Goal: Use online tool/utility: Utilize a website feature to perform a specific function

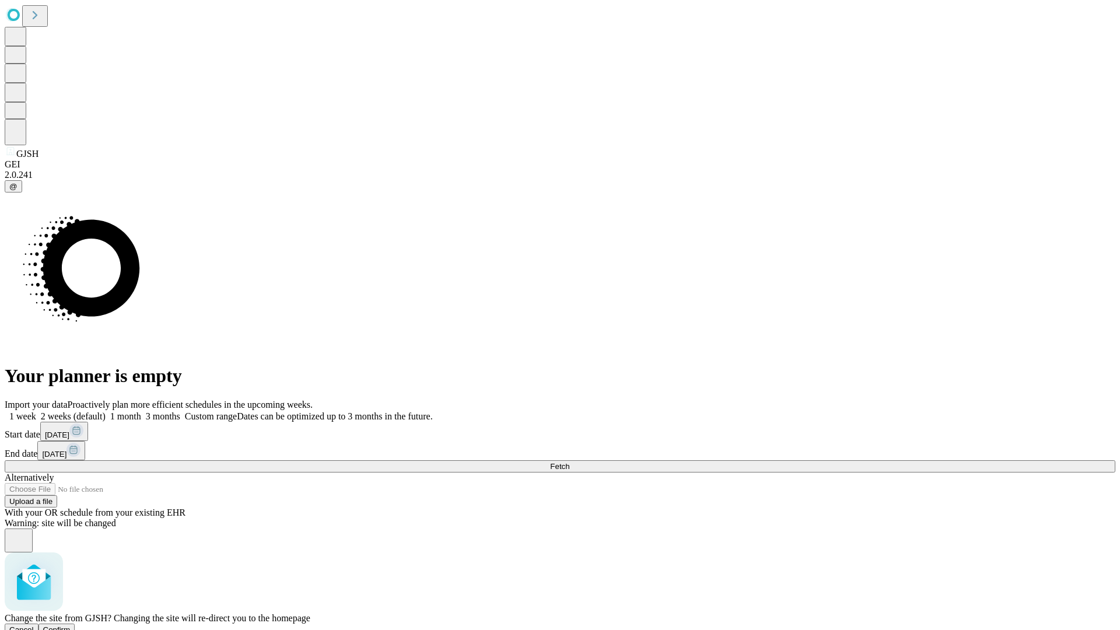
click at [71, 626] on span "Confirm" at bounding box center [56, 630] width 27 height 9
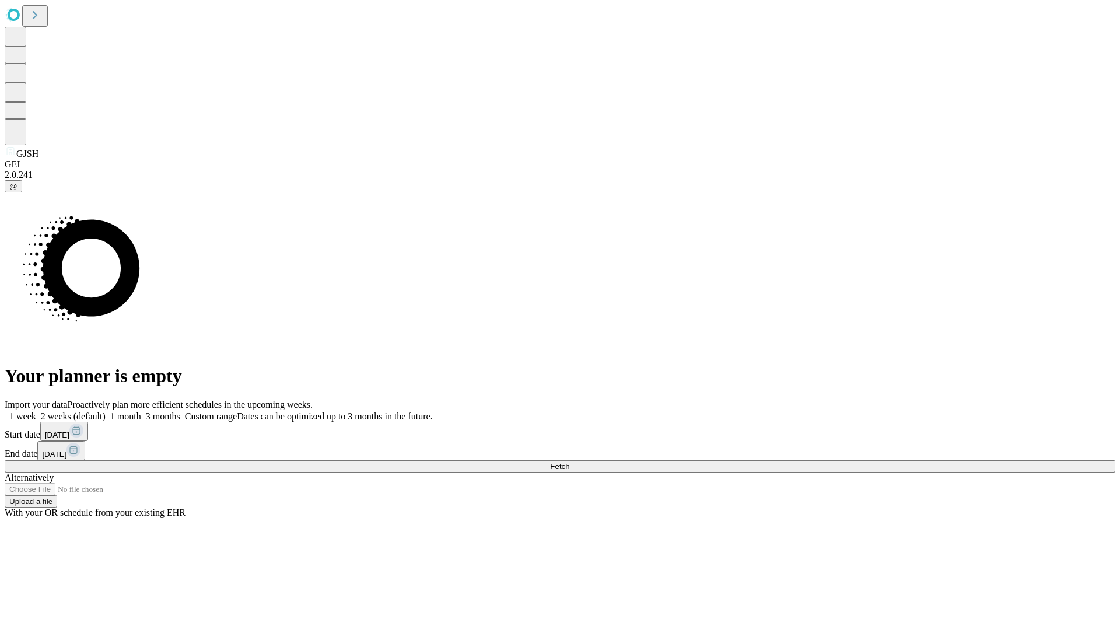
click at [36, 411] on label "1 week" at bounding box center [21, 416] width 32 height 10
click at [570, 462] on span "Fetch" at bounding box center [559, 466] width 19 height 9
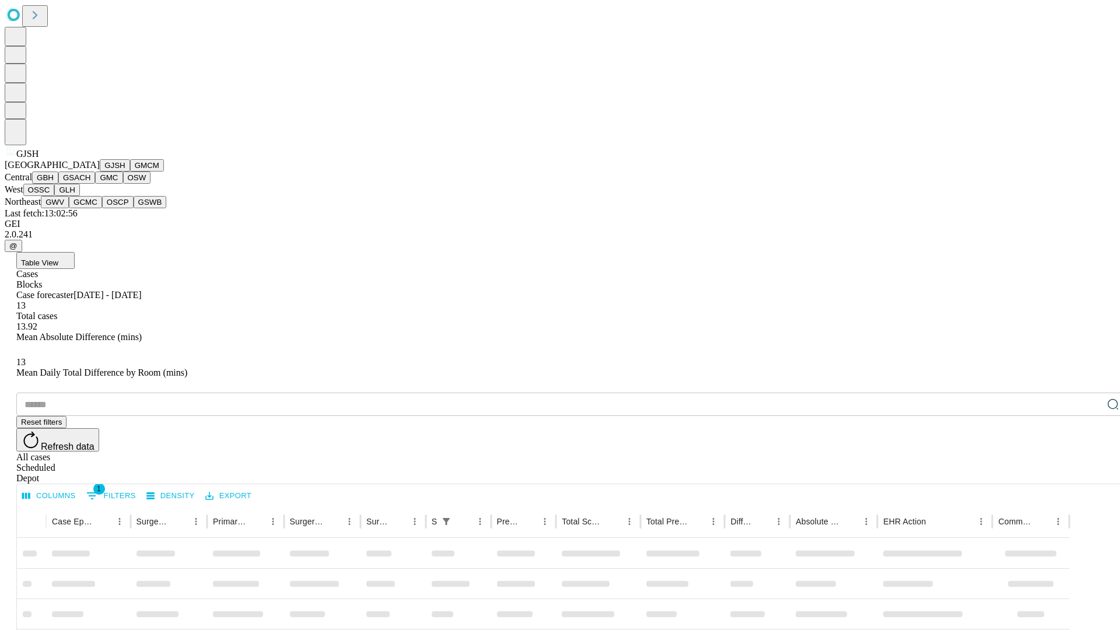
click at [130, 172] on button "GMCM" at bounding box center [147, 165] width 34 height 12
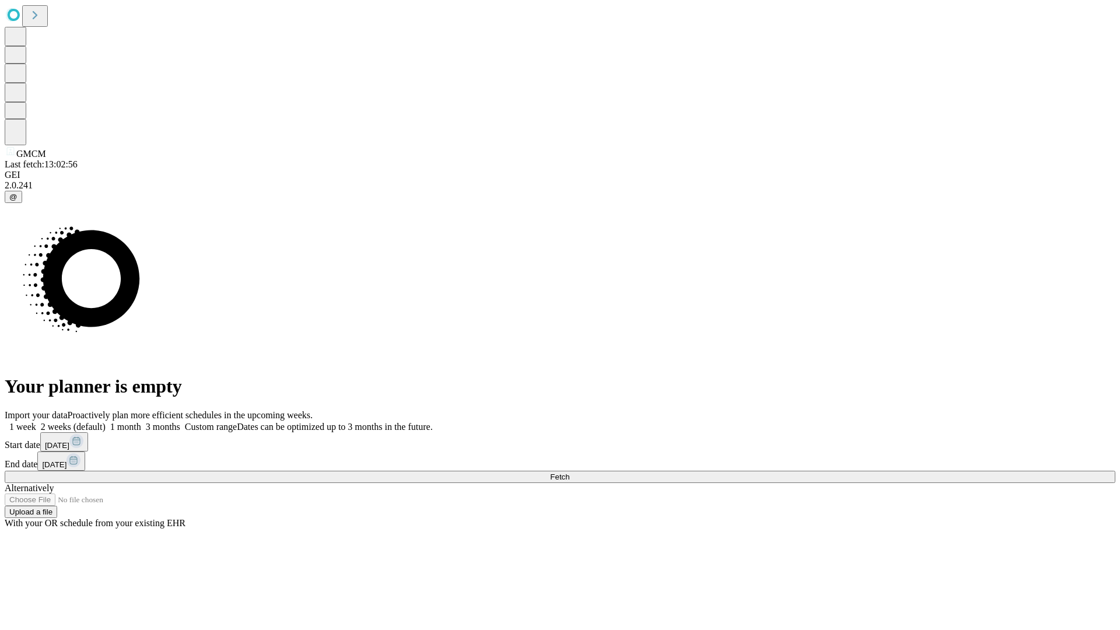
click at [36, 422] on label "1 week" at bounding box center [21, 427] width 32 height 10
click at [570, 473] on span "Fetch" at bounding box center [559, 477] width 19 height 9
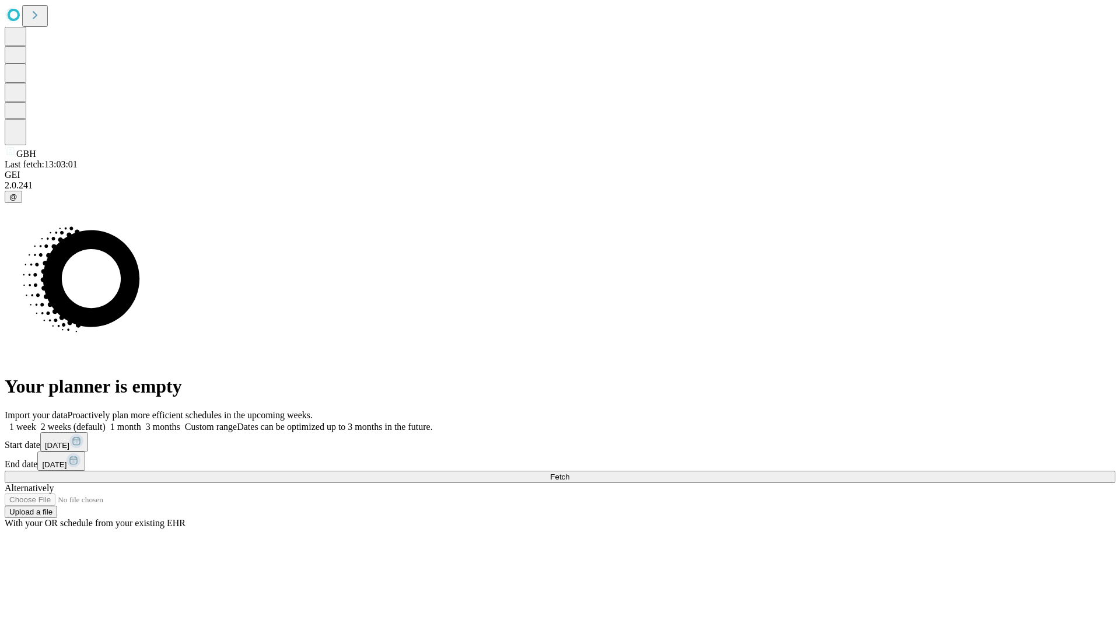
click at [570, 473] on span "Fetch" at bounding box center [559, 477] width 19 height 9
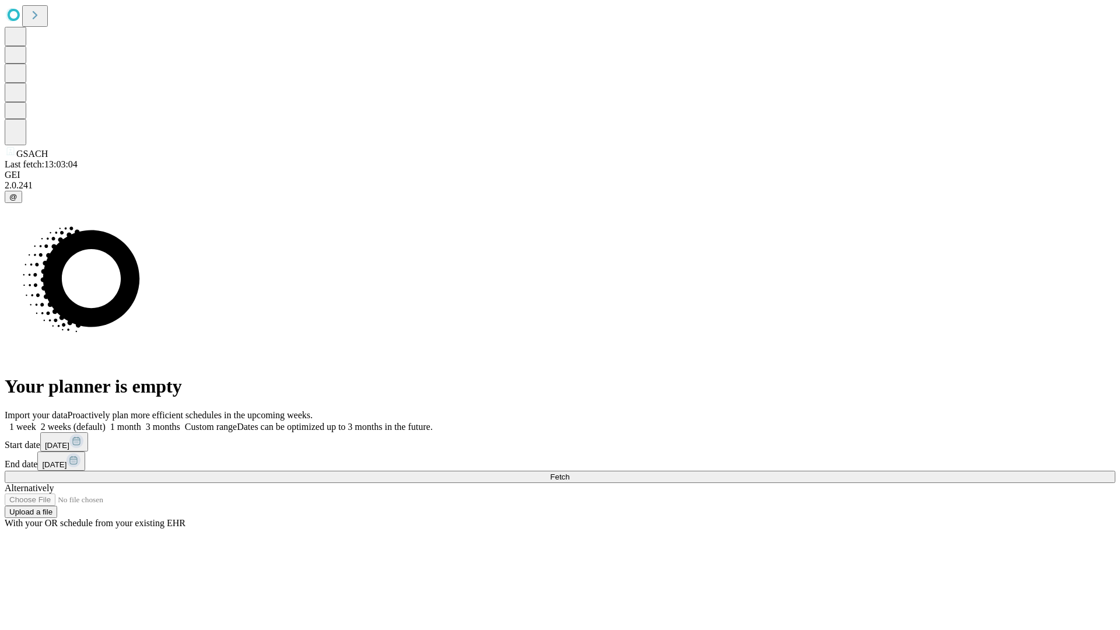
click at [36, 422] on label "1 week" at bounding box center [21, 427] width 32 height 10
click at [570, 473] on span "Fetch" at bounding box center [559, 477] width 19 height 9
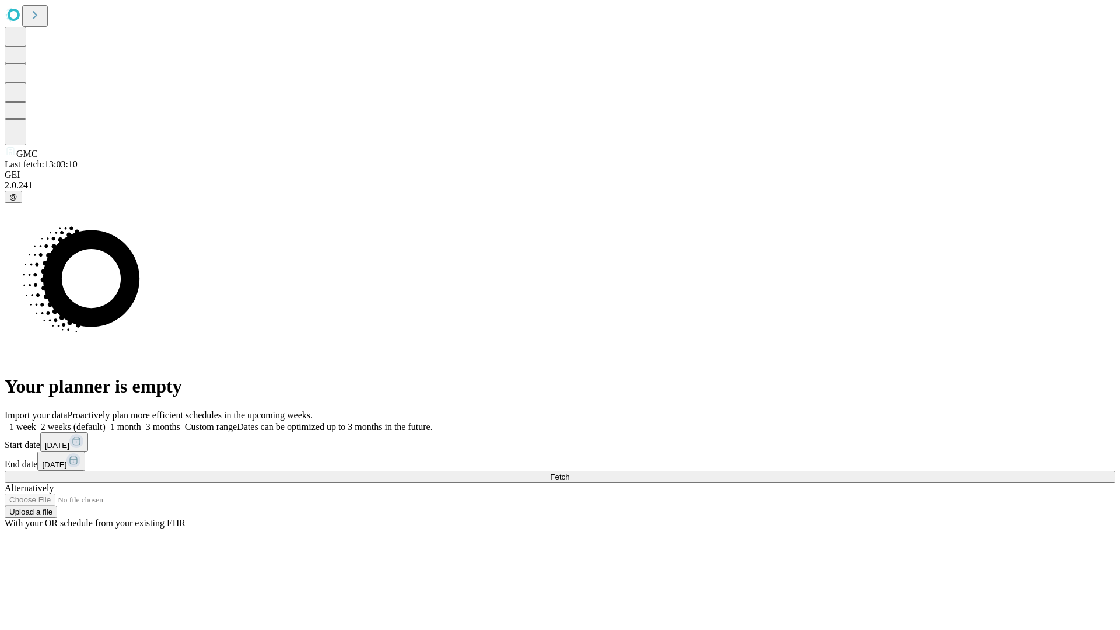
click at [36, 422] on label "1 week" at bounding box center [21, 427] width 32 height 10
click at [570, 473] on span "Fetch" at bounding box center [559, 477] width 19 height 9
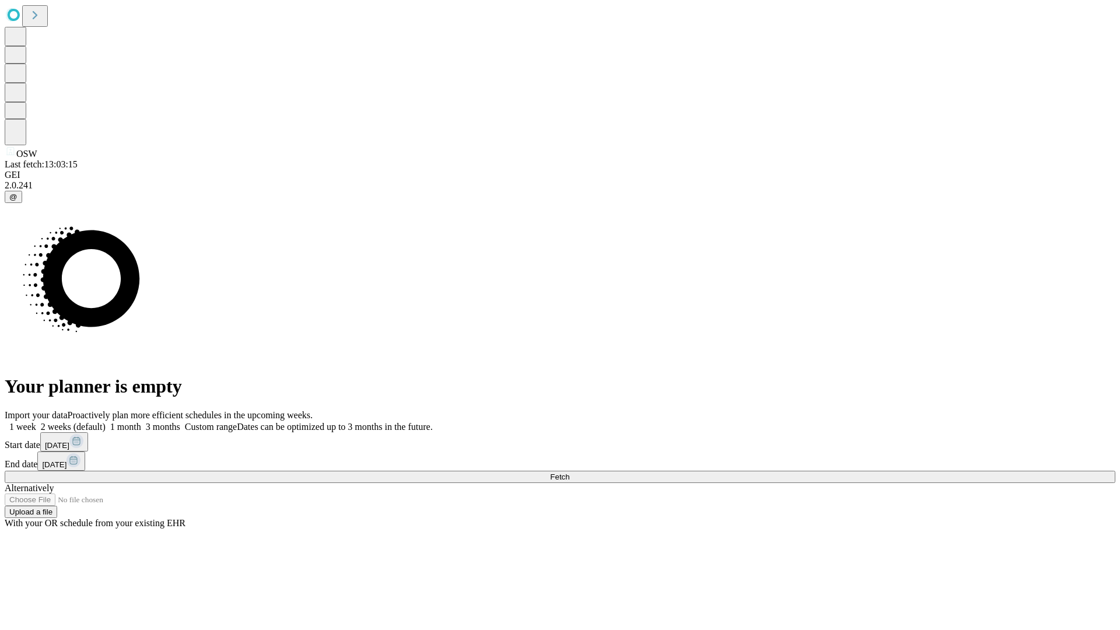
click at [570, 473] on span "Fetch" at bounding box center [559, 477] width 19 height 9
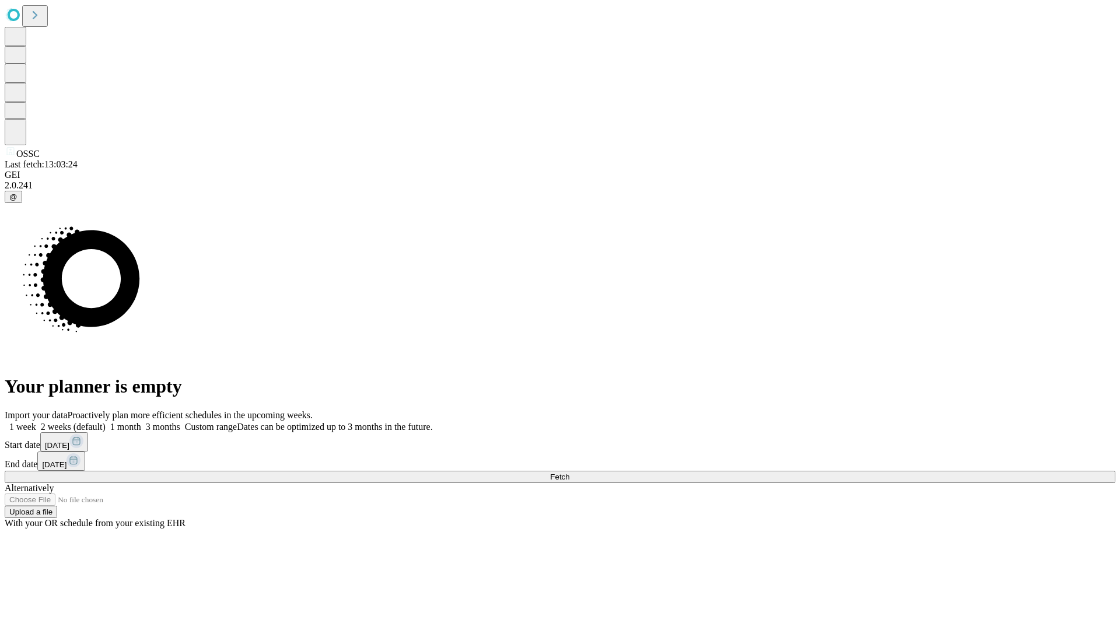
click at [36, 422] on label "1 week" at bounding box center [21, 427] width 32 height 10
click at [570, 473] on span "Fetch" at bounding box center [559, 477] width 19 height 9
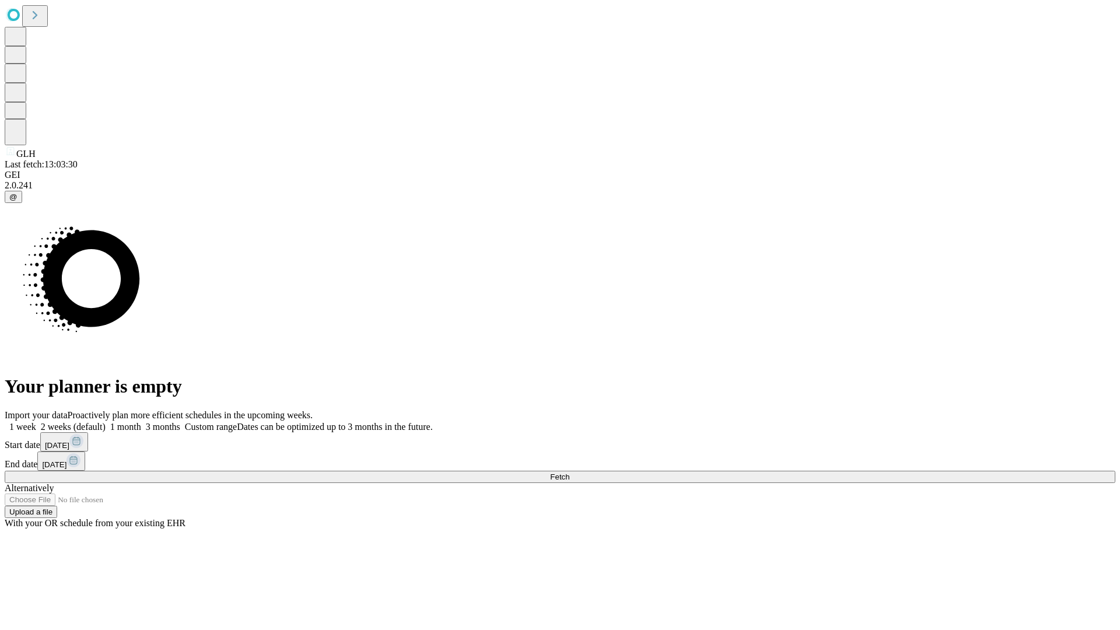
click at [36, 422] on label "1 week" at bounding box center [21, 427] width 32 height 10
click at [570, 473] on span "Fetch" at bounding box center [559, 477] width 19 height 9
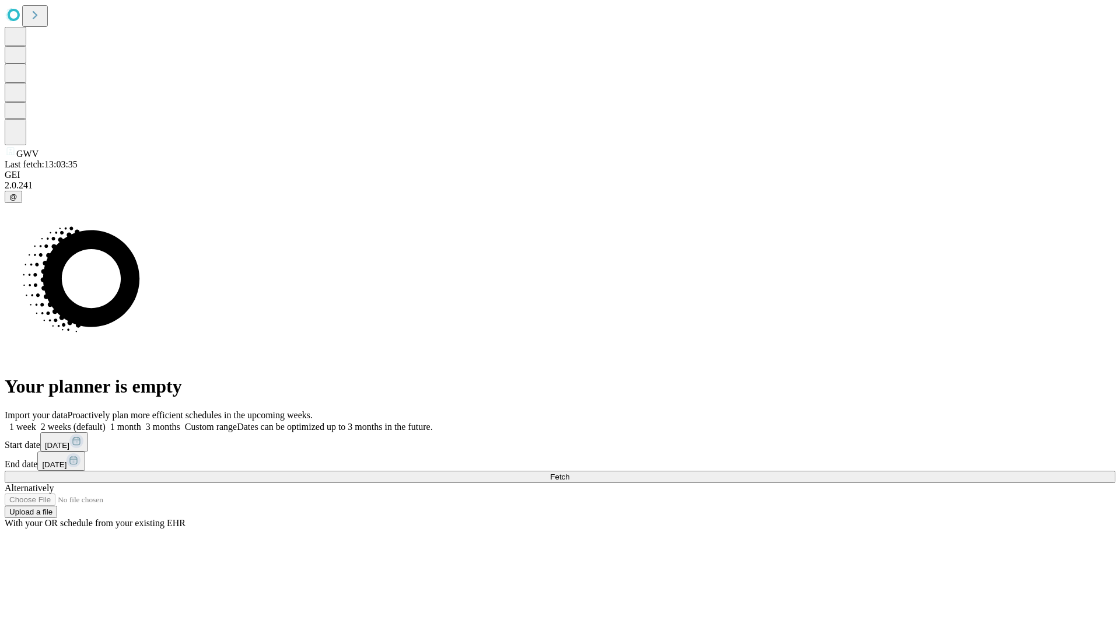
click at [570, 473] on span "Fetch" at bounding box center [559, 477] width 19 height 9
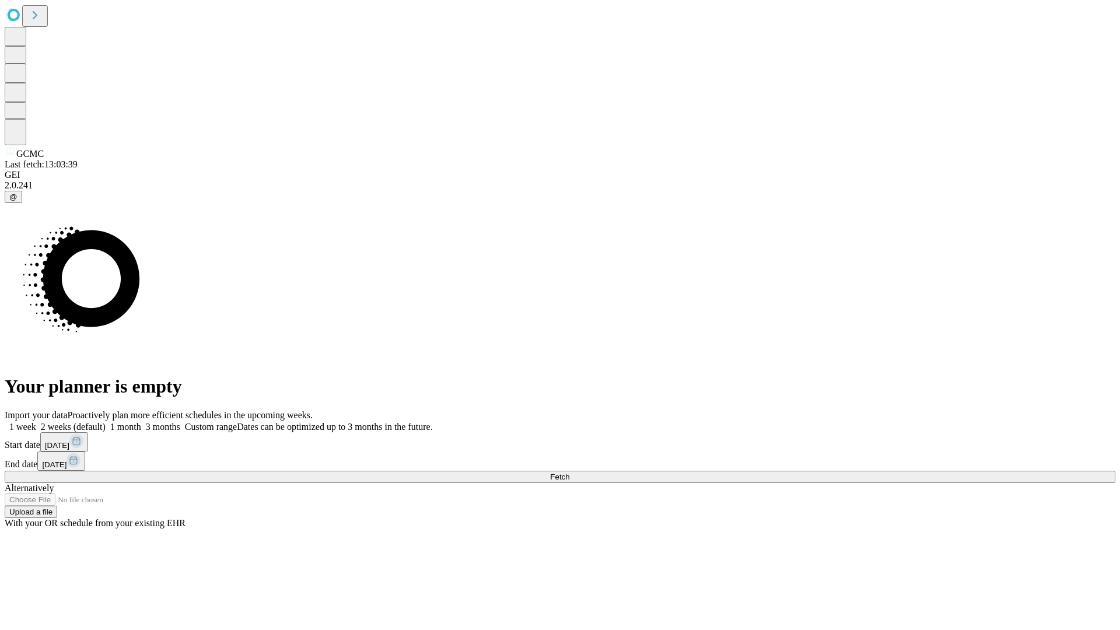
click at [36, 422] on label "1 week" at bounding box center [21, 427] width 32 height 10
click at [570, 473] on span "Fetch" at bounding box center [559, 477] width 19 height 9
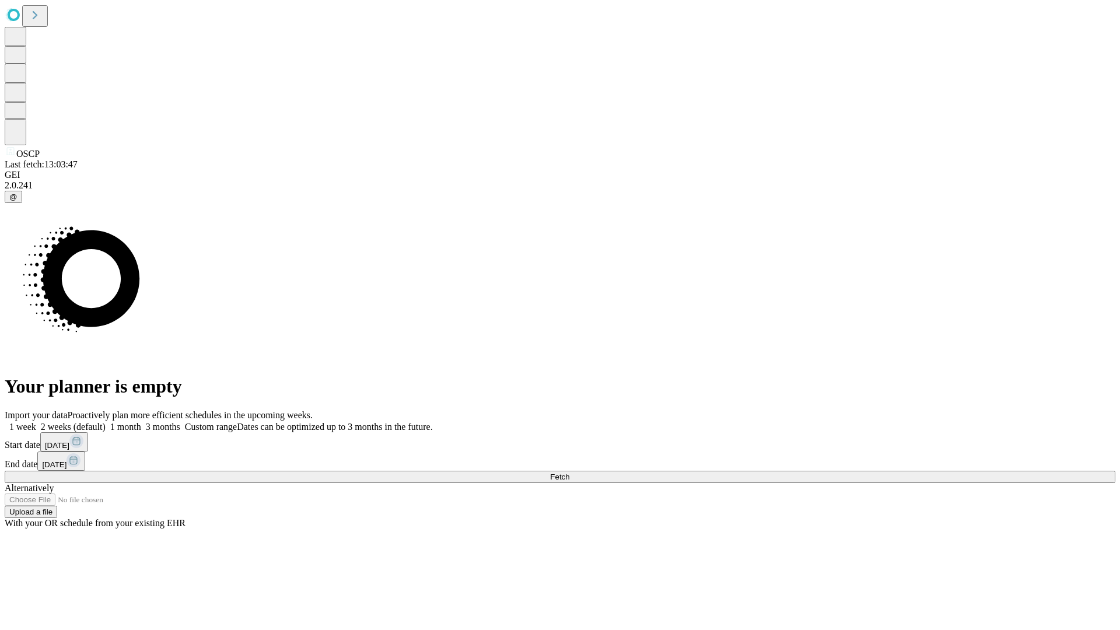
click at [36, 422] on label "1 week" at bounding box center [21, 427] width 32 height 10
click at [570, 473] on span "Fetch" at bounding box center [559, 477] width 19 height 9
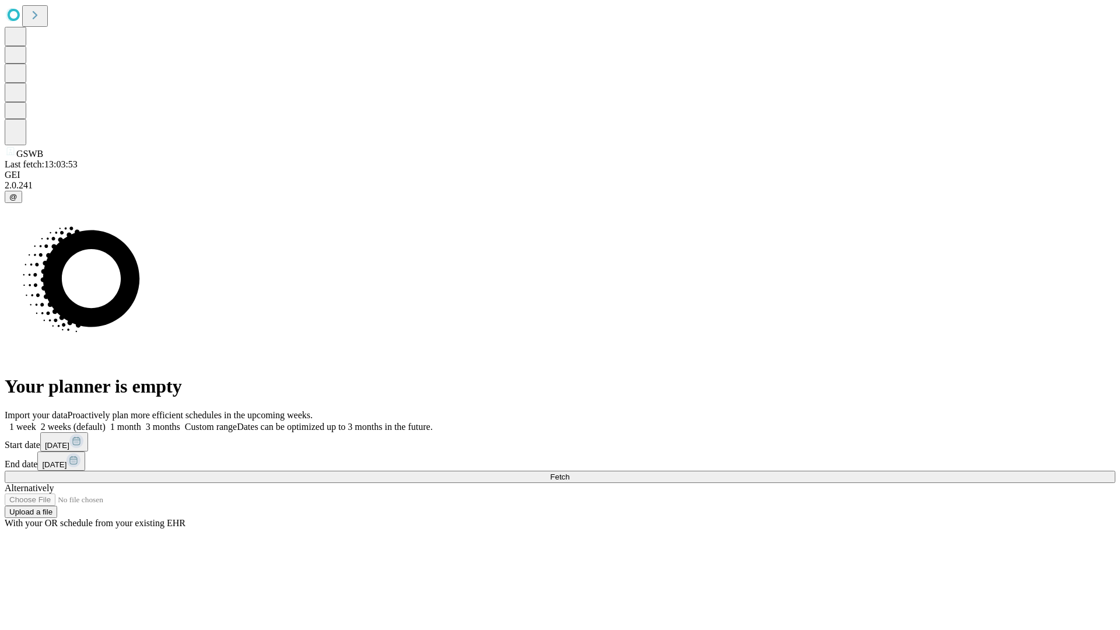
click at [36, 422] on label "1 week" at bounding box center [21, 427] width 32 height 10
click at [570, 473] on span "Fetch" at bounding box center [559, 477] width 19 height 9
